Goal: Task Accomplishment & Management: Use online tool/utility

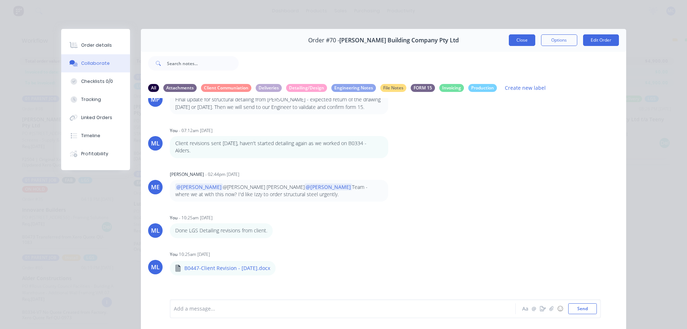
click at [509, 38] on button "Close" at bounding box center [522, 40] width 26 height 12
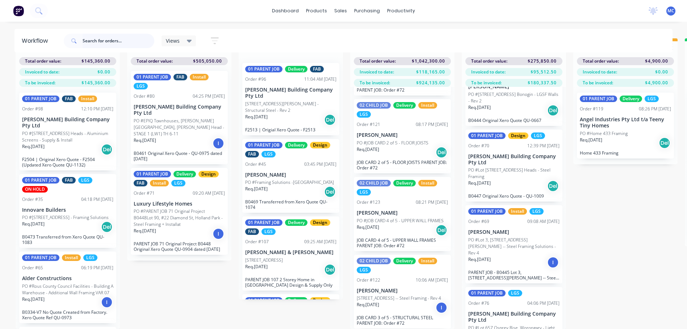
click at [103, 45] on input "text" at bounding box center [119, 41] width 72 height 14
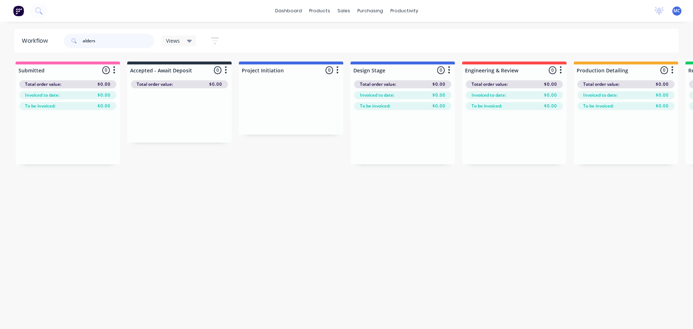
drag, startPoint x: 101, startPoint y: 40, endPoint x: 18, endPoint y: 41, distance: 83.7
click at [19, 41] on header "Workflow alders Views Save new view None (Default) edit [PERSON_NAME]'s View ed…" at bounding box center [346, 41] width 664 height 24
type input "B0334"
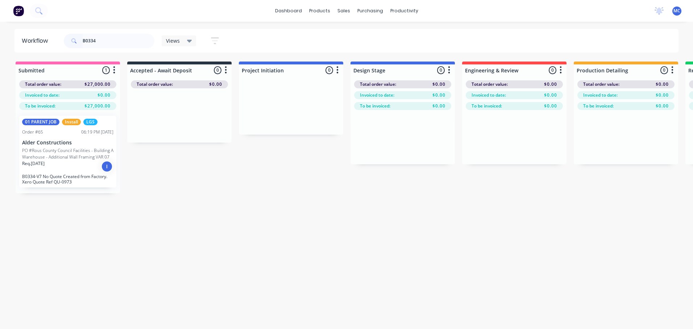
click at [49, 169] on div "Req. [DATE] I" at bounding box center [67, 166] width 91 height 12
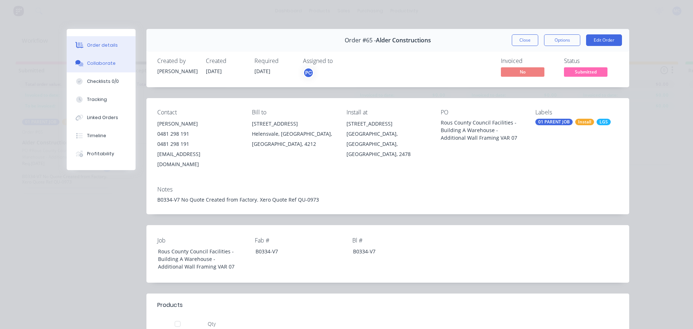
click at [94, 66] on div "Collaborate" at bounding box center [101, 63] width 29 height 7
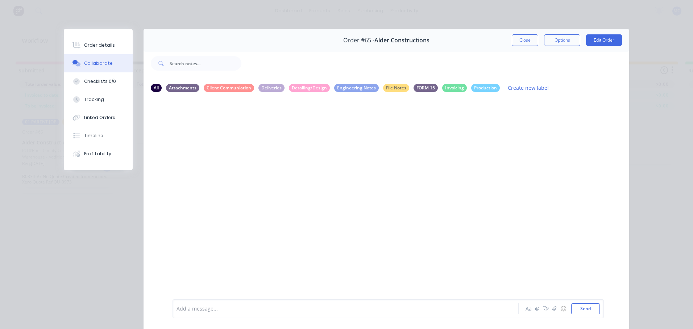
click at [274, 308] on div at bounding box center [335, 309] width 317 height 8
click at [528, 42] on button "Close" at bounding box center [524, 40] width 26 height 12
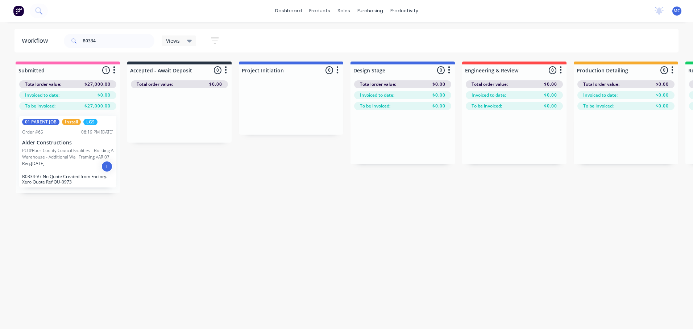
click at [675, 10] on span "MC" at bounding box center [676, 11] width 7 height 7
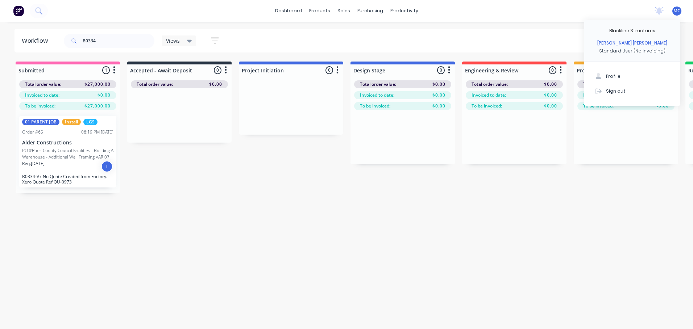
click at [457, 22] on div "dashboard products sales purchasing productivity dashboard products Product Cat…" at bounding box center [346, 143] width 693 height 286
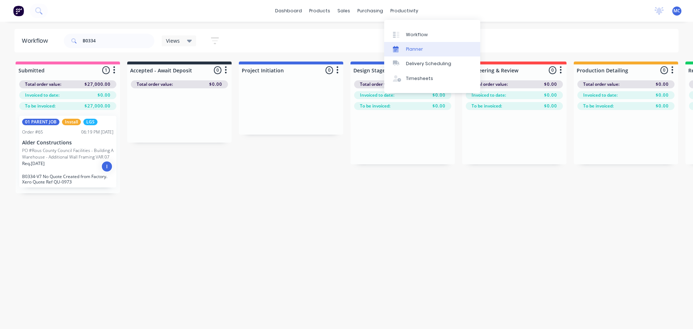
click at [427, 49] on link "Planner" at bounding box center [432, 49] width 96 height 14
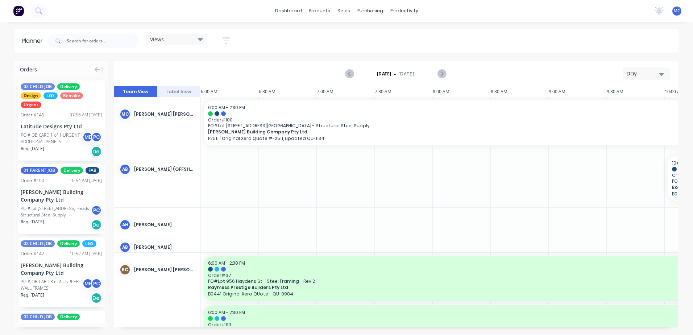
click at [191, 37] on div "Views" at bounding box center [176, 39] width 53 height 7
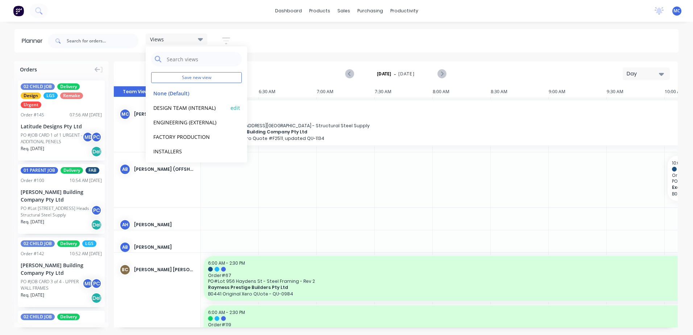
click at [176, 107] on button "DESIGN TEAM (INTERNAL)" at bounding box center [189, 107] width 77 height 8
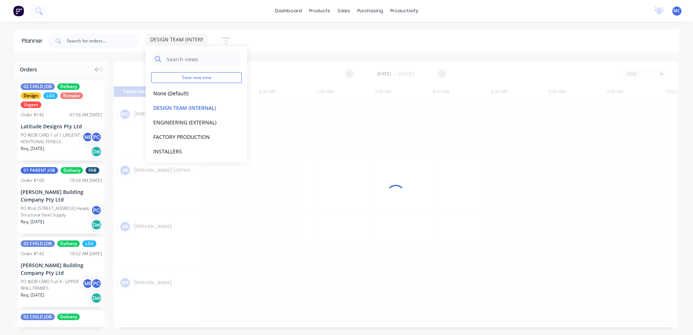
scroll to position [0, 509]
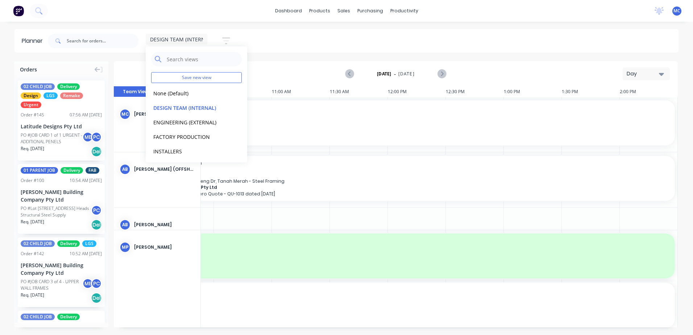
click at [635, 73] on div "Day" at bounding box center [642, 74] width 33 height 8
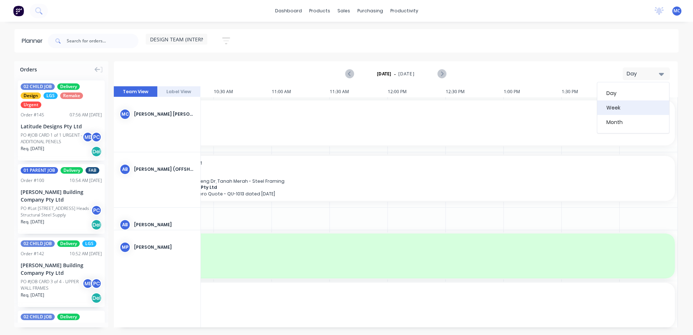
click at [635, 109] on div "Week" at bounding box center [633, 107] width 72 height 14
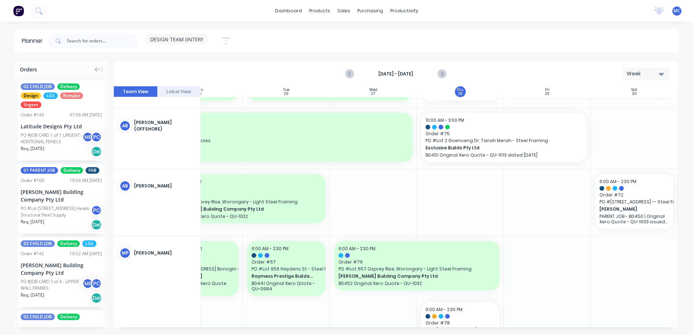
scroll to position [0, 135]
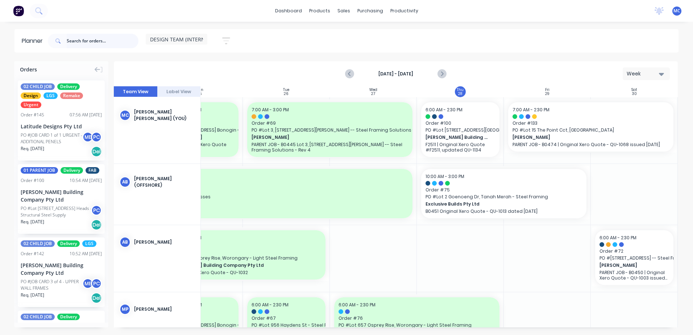
click at [84, 42] on input "text" at bounding box center [103, 41] width 72 height 14
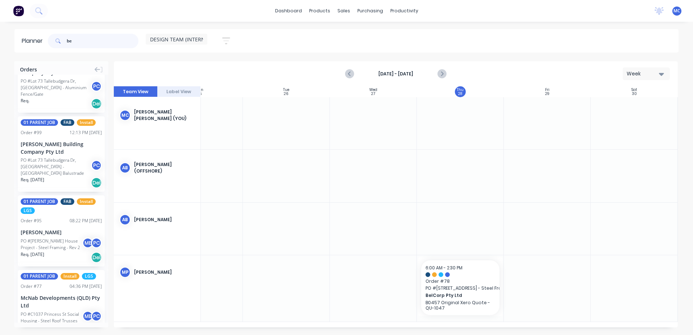
scroll to position [138, 0]
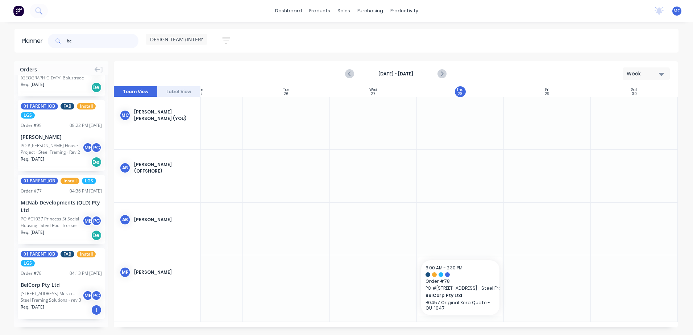
type input "be"
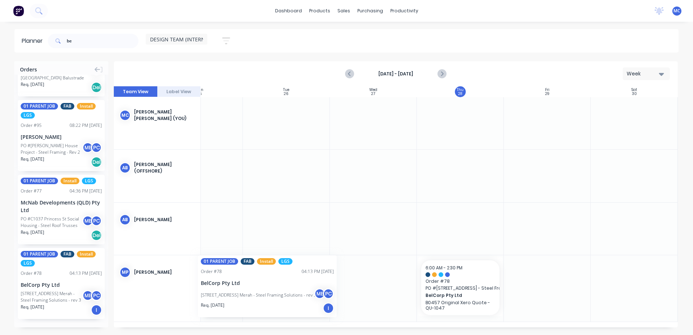
scroll to position [0, 128]
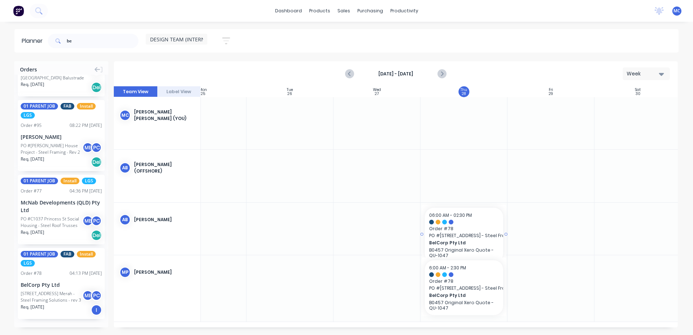
drag, startPoint x: 53, startPoint y: 289, endPoint x: 433, endPoint y: 228, distance: 384.5
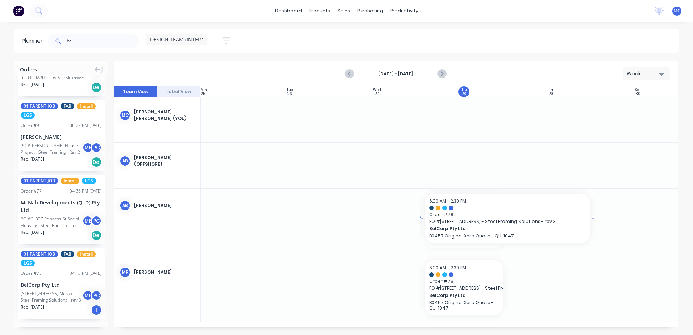
drag, startPoint x: 506, startPoint y: 216, endPoint x: 532, endPoint y: 216, distance: 26.4
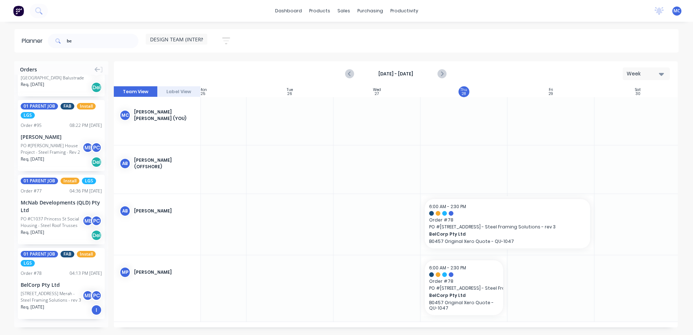
click at [198, 36] on span "DESIGN TEAM (INTERNAL)" at bounding box center [181, 40] width 62 height 8
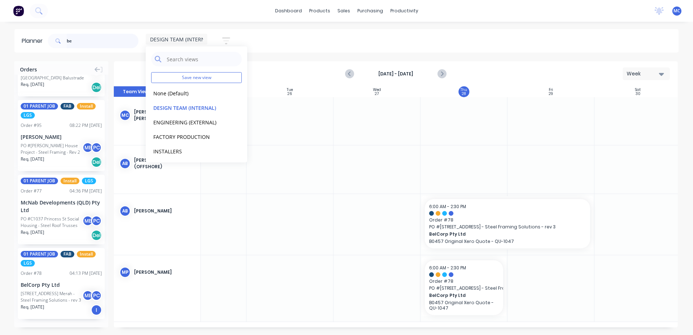
click at [80, 38] on input "be" at bounding box center [103, 41] width 72 height 14
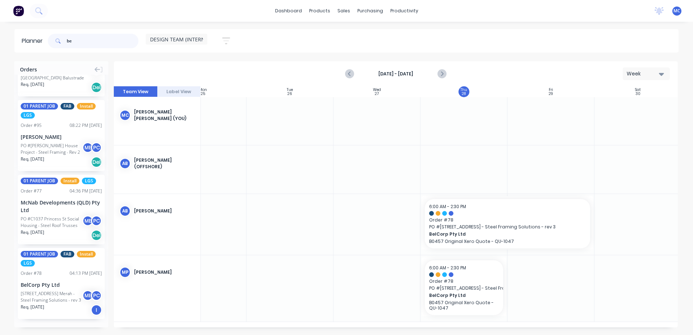
click at [0, 38] on html "dashboard products sales purchasing productivity dashboard products Product Cat…" at bounding box center [346, 167] width 693 height 335
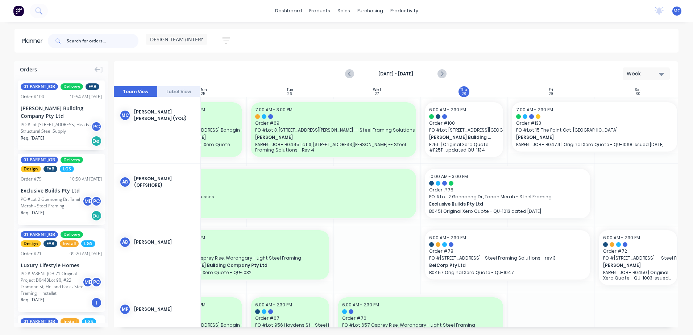
click at [74, 37] on input "text" at bounding box center [103, 41] width 72 height 14
type input "alders"
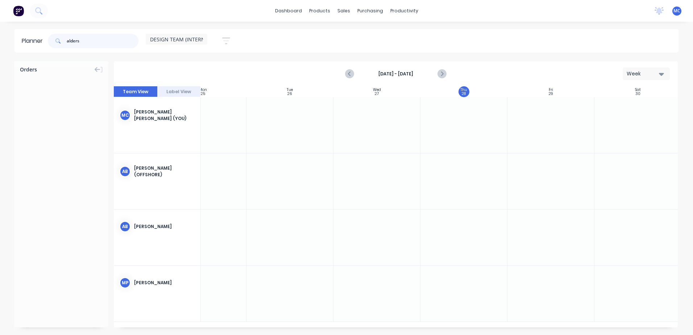
drag, startPoint x: 97, startPoint y: 43, endPoint x: -1, endPoint y: 43, distance: 98.2
click at [0, 43] on html "dashboard products sales purchasing productivity dashboard products Product Cat…" at bounding box center [346, 167] width 693 height 335
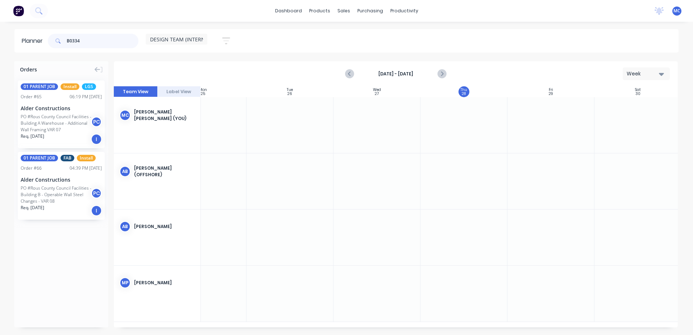
type input "B0334"
drag, startPoint x: 48, startPoint y: 118, endPoint x: 435, endPoint y: 124, distance: 386.9
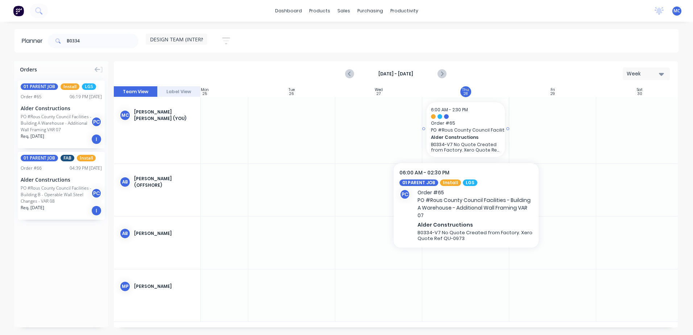
click at [466, 131] on span "PO # Rous County Council Facilities - Building A Warehouse - Additional Wall Fr…" at bounding box center [466, 130] width 70 height 7
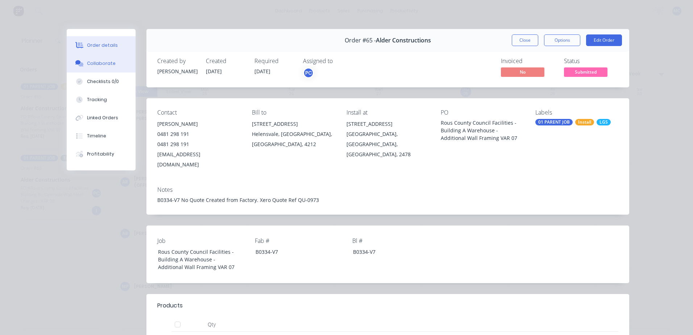
click at [88, 67] on button "Collaborate" at bounding box center [101, 63] width 69 height 18
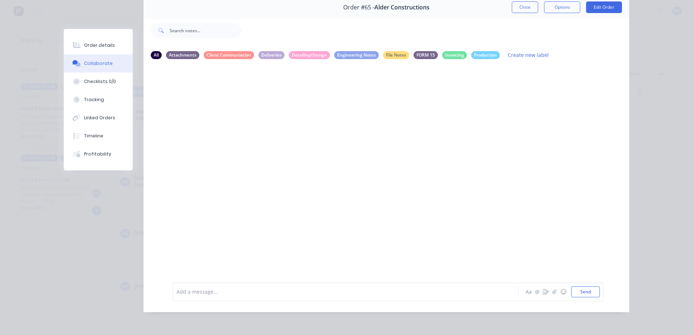
scroll to position [0, 0]
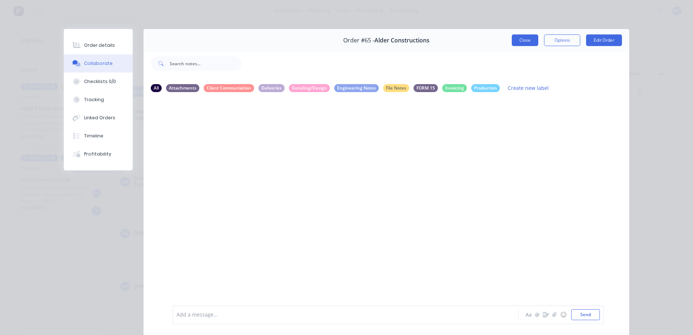
click at [523, 37] on button "Close" at bounding box center [524, 40] width 26 height 12
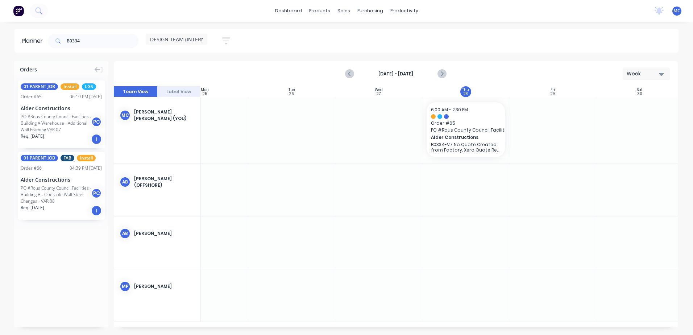
click at [37, 182] on div "Alder Constructions" at bounding box center [61, 180] width 81 height 8
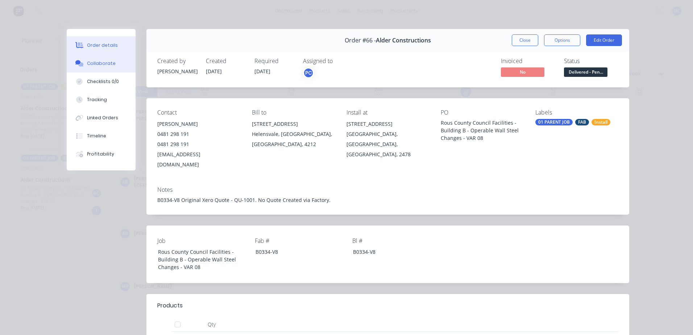
click at [96, 65] on div "Collaborate" at bounding box center [101, 63] width 29 height 7
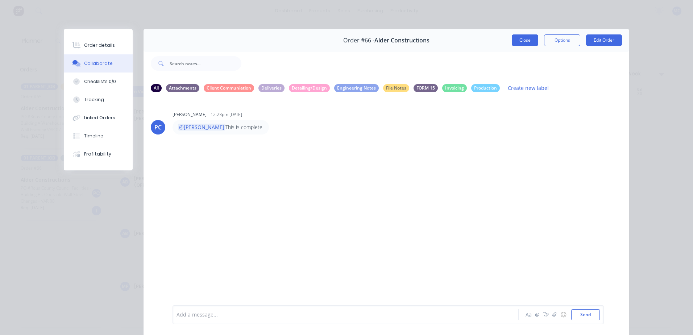
click at [523, 40] on button "Close" at bounding box center [524, 40] width 26 height 12
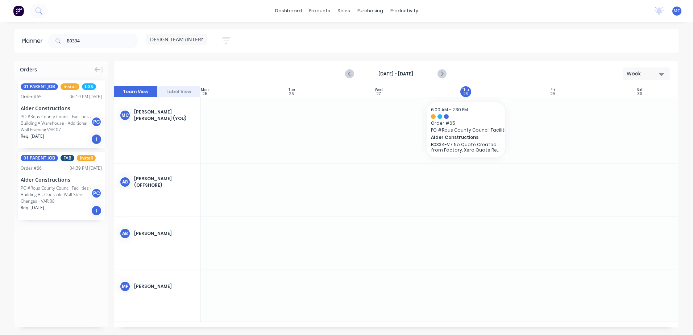
click at [64, 122] on div "PO #Rous County Council Facilities - Building A Warehouse - Additional Wall Fra…" at bounding box center [57, 123] width 72 height 20
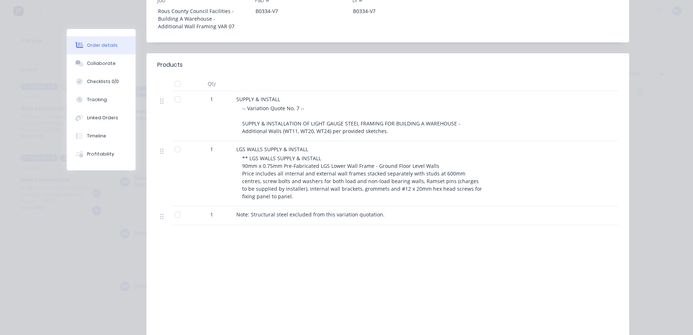
scroll to position [254, 0]
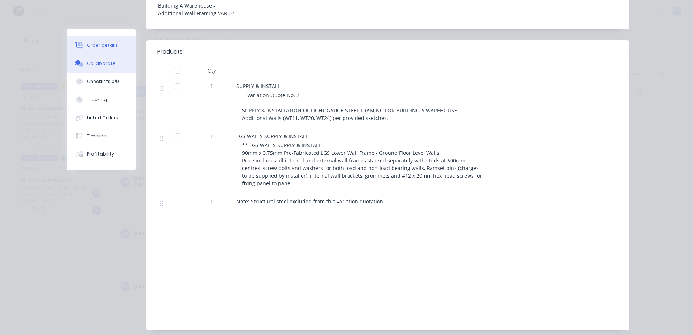
click at [81, 66] on div at bounding box center [79, 63] width 11 height 7
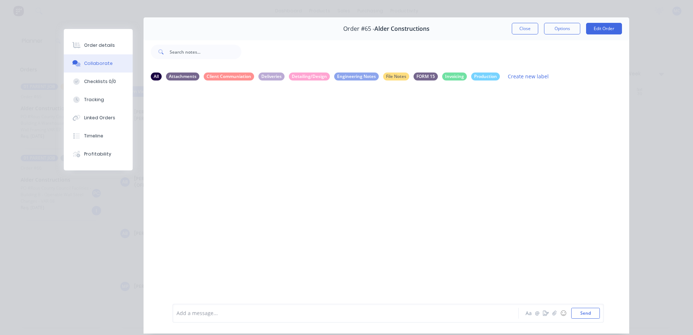
scroll to position [0, 0]
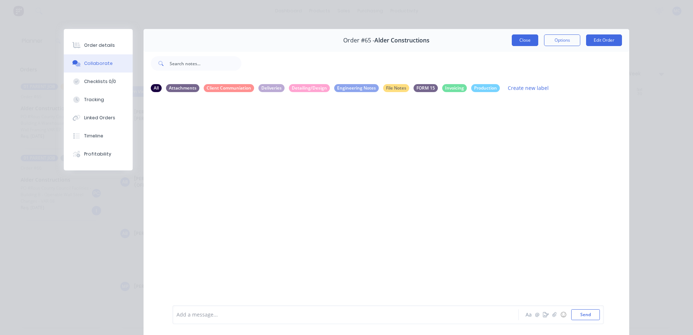
click at [527, 39] on button "Close" at bounding box center [524, 40] width 26 height 12
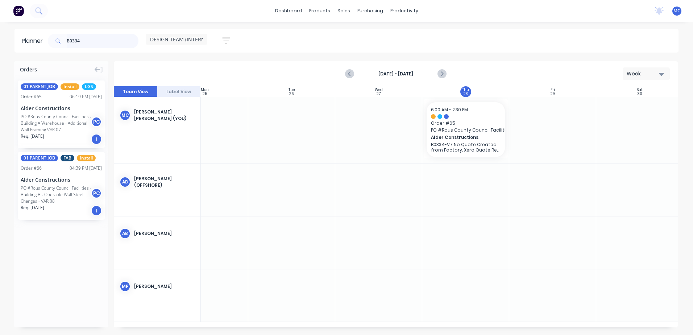
click at [95, 43] on input "B0334" at bounding box center [103, 41] width 72 height 14
drag, startPoint x: 95, startPoint y: 43, endPoint x: 52, endPoint y: 39, distance: 42.9
click at [52, 39] on div "B0334" at bounding box center [93, 41] width 91 height 14
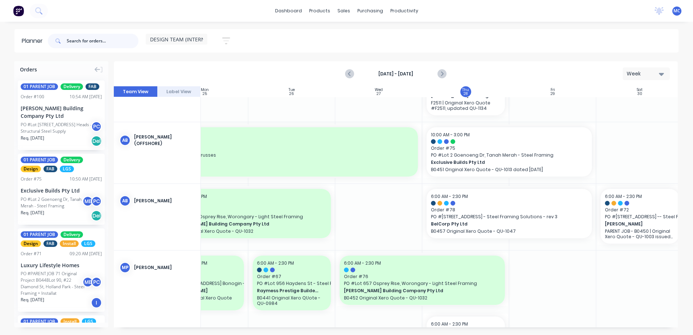
scroll to position [0, 126]
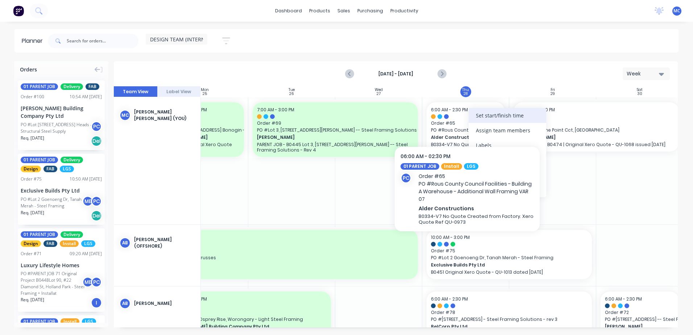
click at [478, 118] on div "Set start/finish time" at bounding box center [507, 115] width 78 height 15
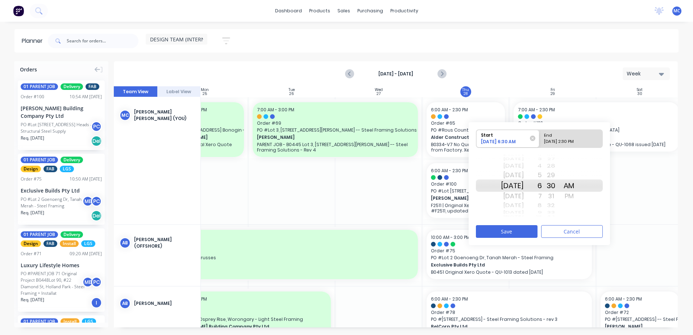
click at [566, 137] on div "End" at bounding box center [567, 134] width 53 height 9
click at [539, 137] on input "End [DATE] 2:30 PM" at bounding box center [539, 139] width 0 height 18
radio input "true"
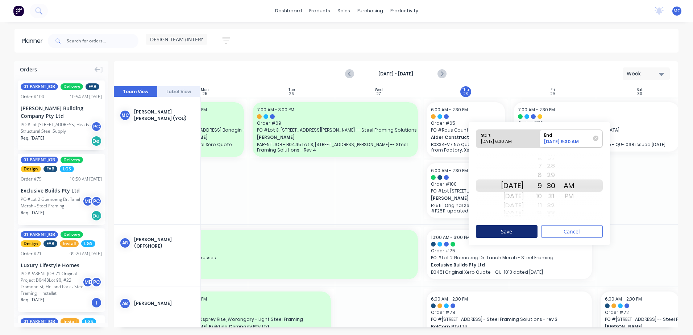
click at [518, 229] on button "Save" at bounding box center [507, 231] width 62 height 13
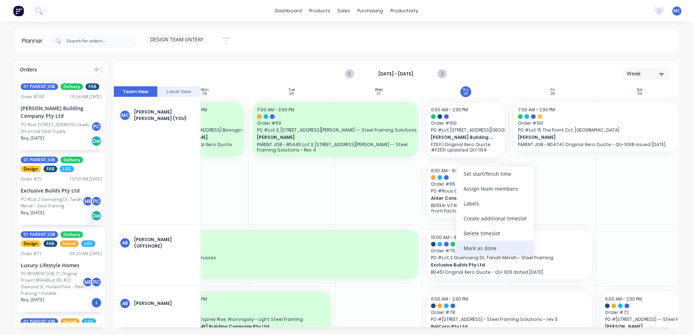
click at [498, 245] on div "Mark as done" at bounding box center [495, 248] width 78 height 15
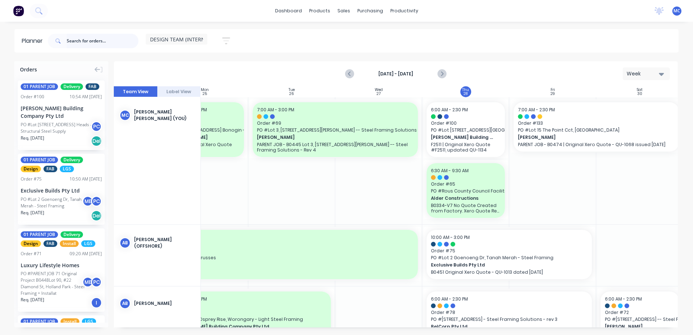
click at [76, 40] on input "text" at bounding box center [103, 41] width 72 height 14
type input "[PERSON_NAME]"
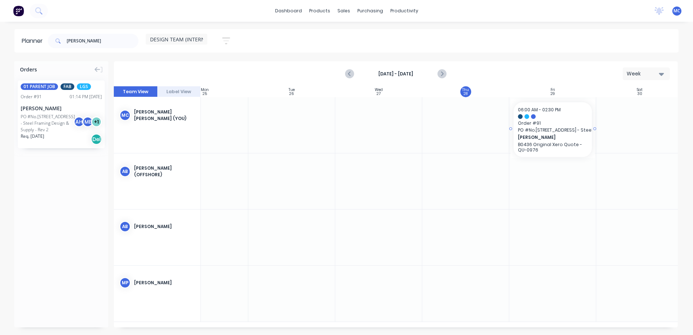
drag, startPoint x: 43, startPoint y: 125, endPoint x: 544, endPoint y: 122, distance: 501.0
click at [181, 39] on span "DESIGN TEAM (INTERNAL)" at bounding box center [181, 40] width 62 height 8
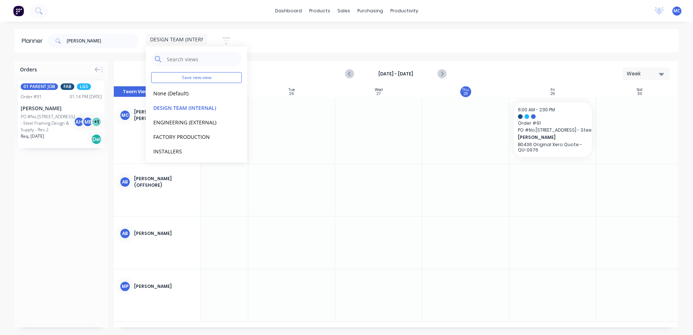
click at [181, 39] on span "DESIGN TEAM (INTERNAL)" at bounding box center [181, 40] width 62 height 8
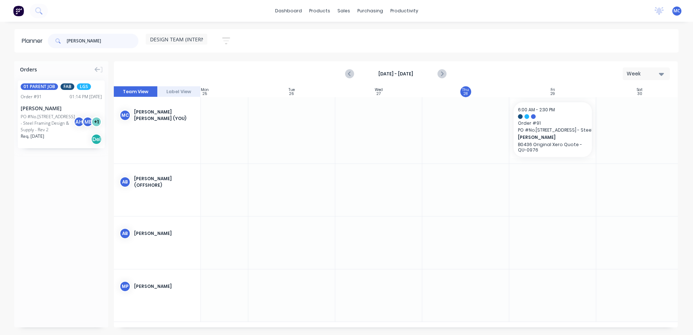
drag, startPoint x: 117, startPoint y: 42, endPoint x: 0, endPoint y: 33, distance: 117.3
click at [0, 37] on html "dashboard products sales purchasing productivity dashboard products Product Cat…" at bounding box center [346, 167] width 693 height 335
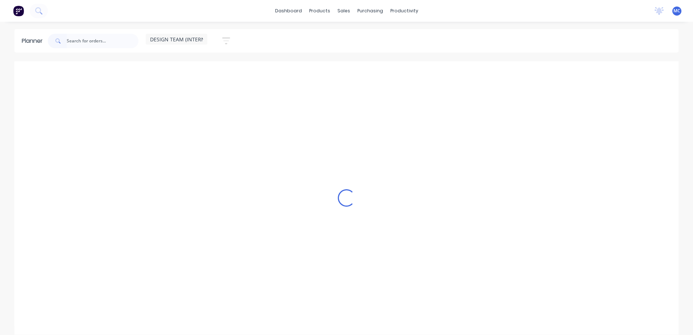
click at [56, 40] on icon at bounding box center [57, 40] width 5 height 5
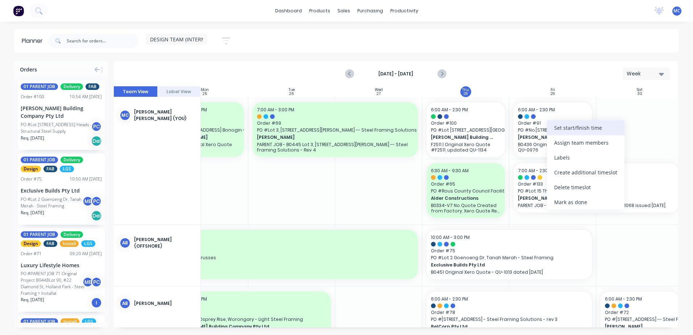
click at [573, 130] on div "Set start/finish time" at bounding box center [586, 127] width 78 height 15
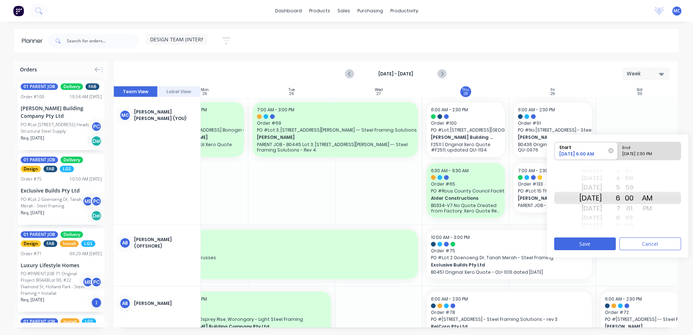
click at [640, 151] on div "[DATE] 2:30 PM" at bounding box center [645, 155] width 53 height 9
click at [618, 151] on input "End [DATE] 2:30 PM" at bounding box center [617, 151] width 0 height 18
radio input "true"
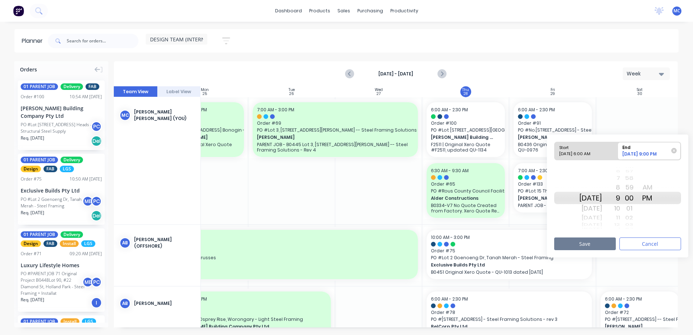
click at [610, 241] on button "Save" at bounding box center [585, 243] width 62 height 13
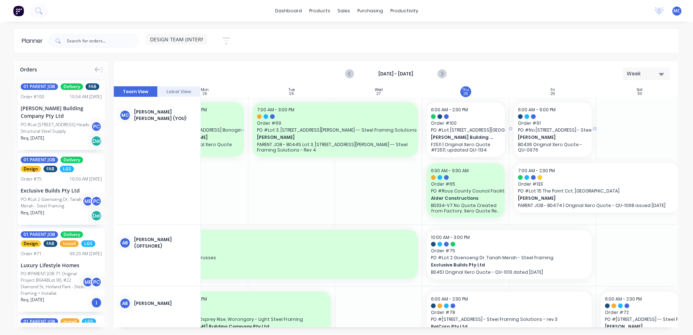
click at [553, 110] on span "6:00 AM - 9:00 PM" at bounding box center [537, 110] width 38 height 6
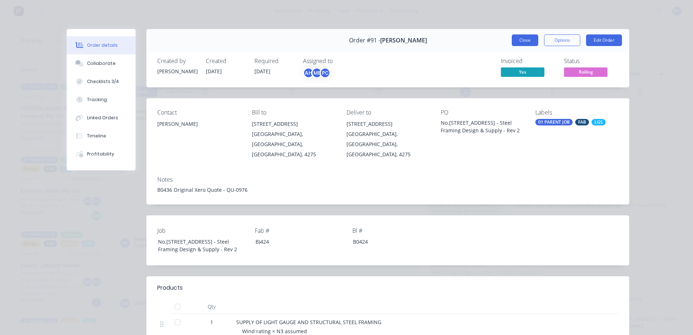
click at [527, 34] on button "Close" at bounding box center [524, 40] width 26 height 12
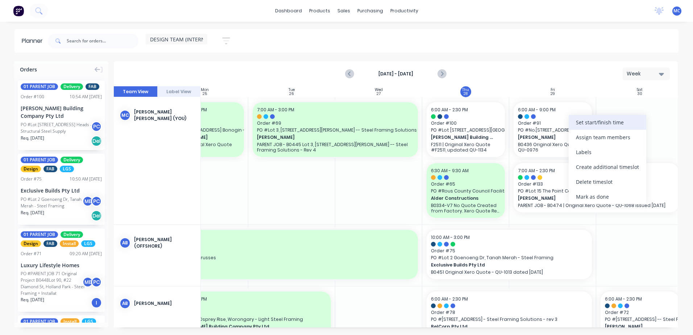
click at [596, 124] on div "Set start/finish time" at bounding box center [607, 122] width 78 height 15
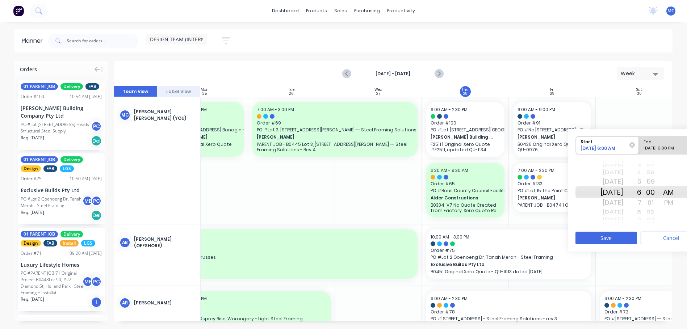
click at [660, 150] on div "[DATE] 9:00 PM" at bounding box center [667, 149] width 53 height 9
click at [639, 150] on input "End [DATE] 9:00 PM" at bounding box center [639, 146] width 0 height 18
radio input "true"
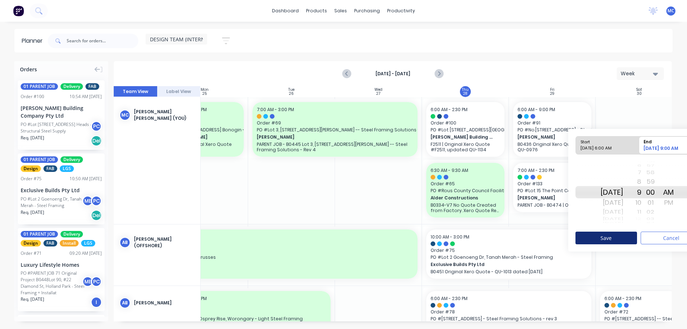
click at [606, 234] on button "Save" at bounding box center [607, 238] width 62 height 13
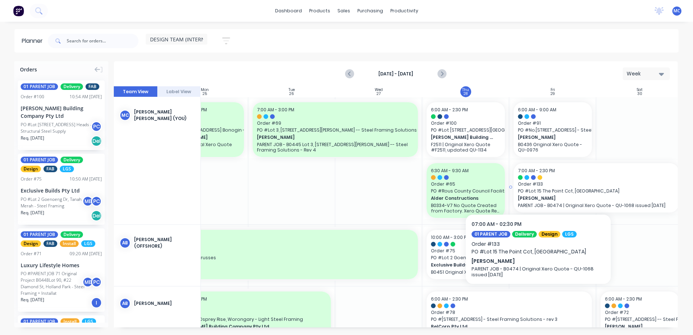
click at [538, 188] on span "PO # Lot 15 The Point Cct, [GEOGRAPHIC_DATA]" at bounding box center [596, 191] width 156 height 7
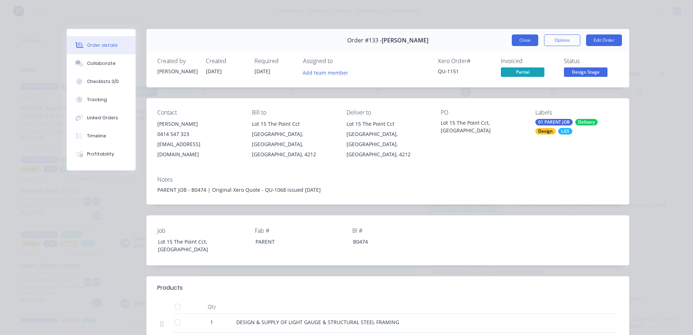
drag, startPoint x: 536, startPoint y: 38, endPoint x: 524, endPoint y: 37, distance: 12.4
click at [527, 38] on div "Close Options Edit Order" at bounding box center [566, 40] width 110 height 12
click at [524, 37] on button "Close" at bounding box center [524, 40] width 26 height 12
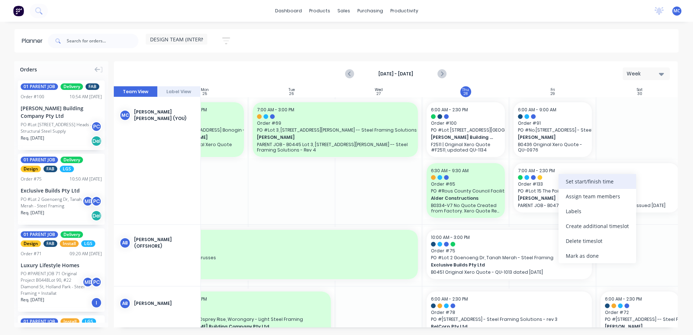
click at [581, 179] on div "Set start/finish time" at bounding box center [597, 181] width 78 height 15
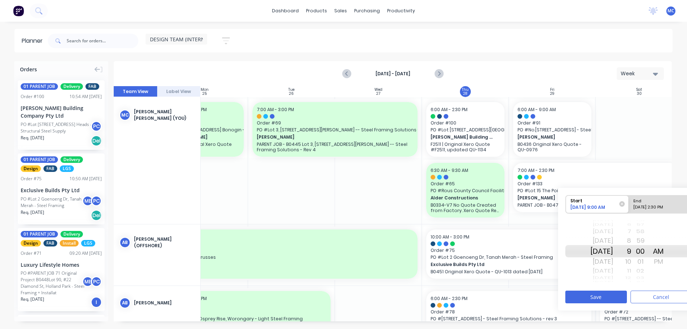
click at [650, 206] on div "[DATE] 2:30 PM" at bounding box center [657, 208] width 53 height 9
click at [629, 206] on input "End [DATE] 2:30 PM" at bounding box center [629, 205] width 0 height 18
radio input "true"
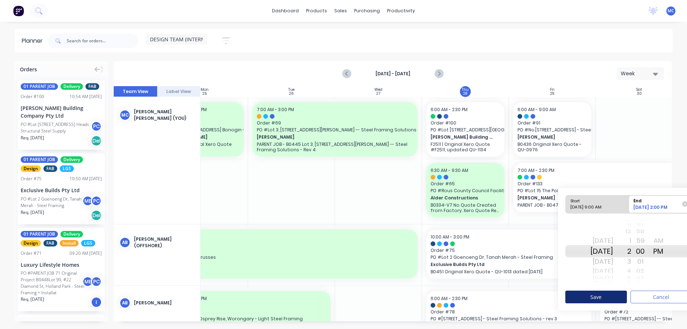
click at [615, 298] on button "Save" at bounding box center [596, 297] width 62 height 13
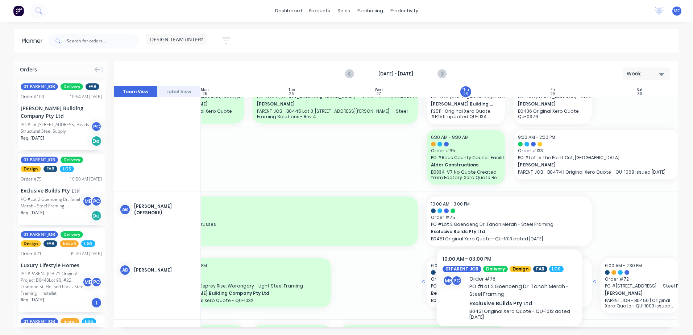
scroll to position [72, 126]
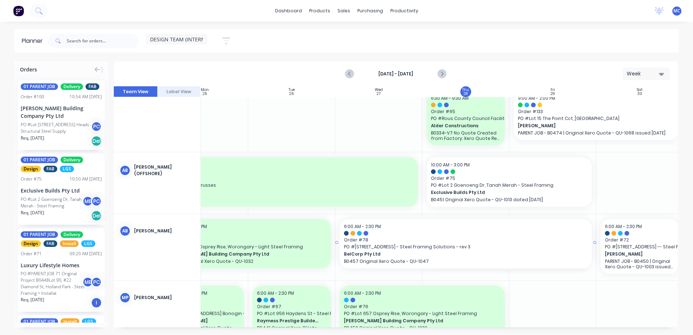
drag, startPoint x: 422, startPoint y: 243, endPoint x: 393, endPoint y: 244, distance: 29.4
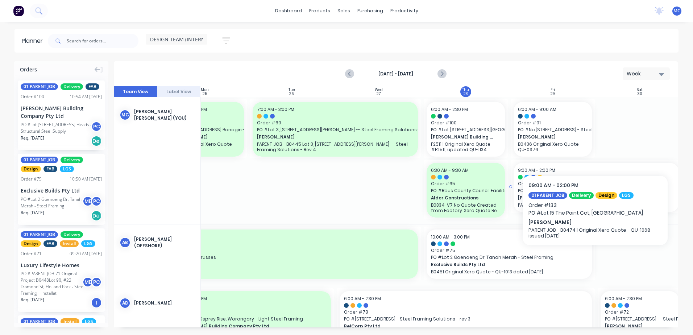
scroll to position [0, 126]
